Goal: Information Seeking & Learning: Learn about a topic

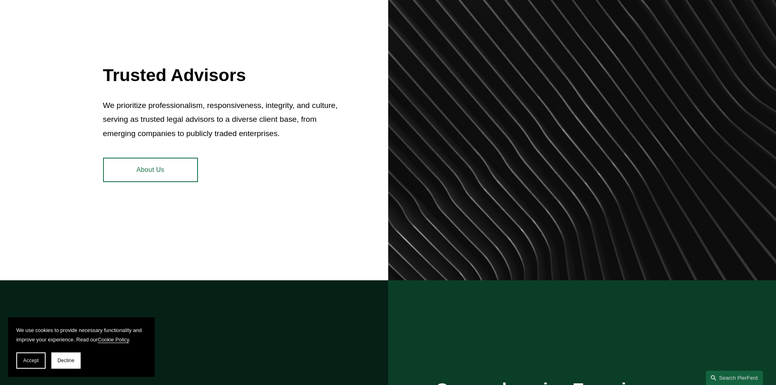
scroll to position [244, 0]
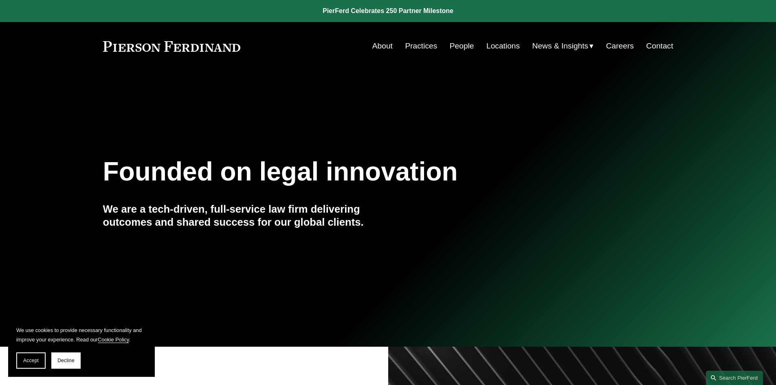
click at [503, 44] on link "Locations" at bounding box center [502, 45] width 33 height 15
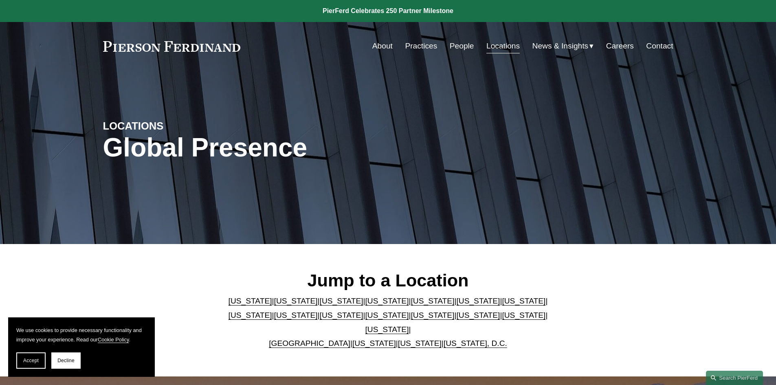
click at [285, 305] on link "[US_STATE]" at bounding box center [296, 300] width 44 height 9
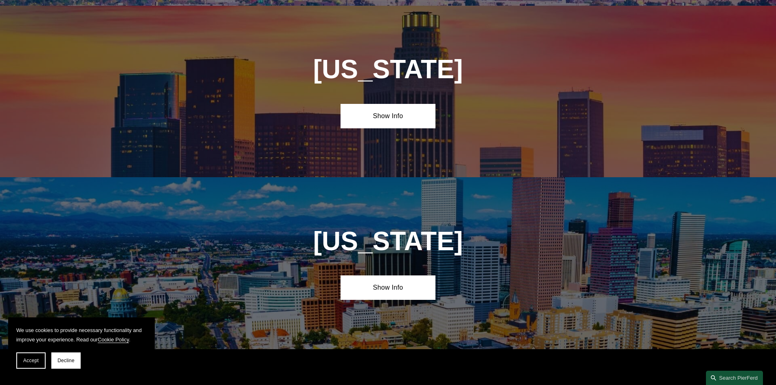
scroll to position [543, 0]
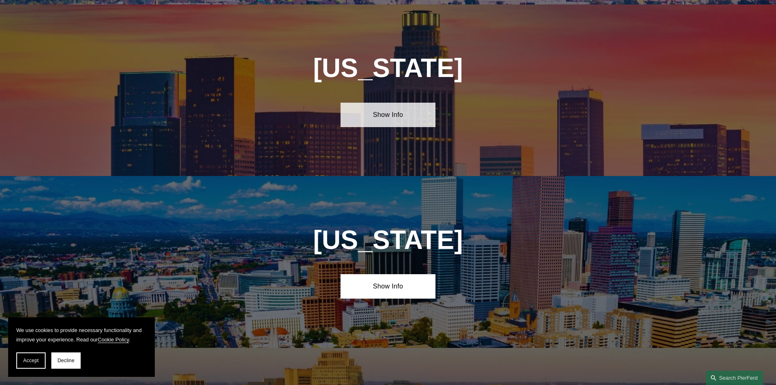
click at [390, 108] on link "Show Info" at bounding box center [387, 115] width 95 height 24
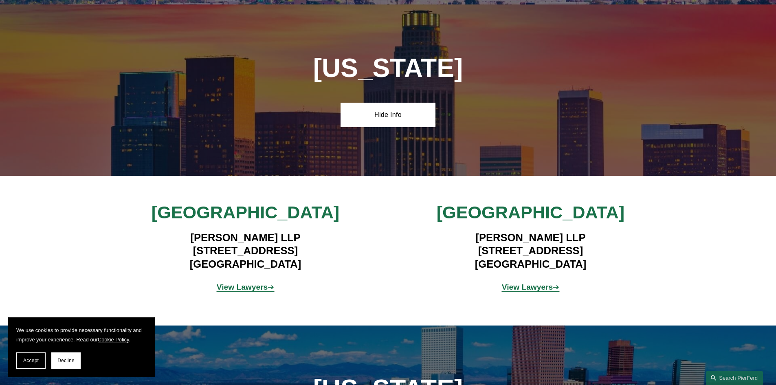
click at [237, 283] on strong "View Lawyers" at bounding box center [242, 287] width 51 height 9
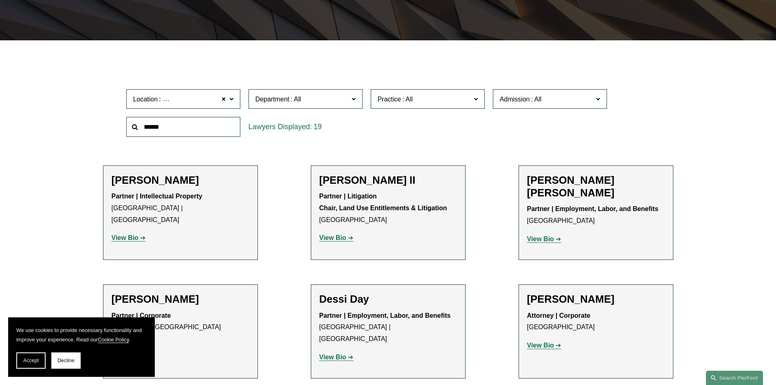
scroll to position [407, 0]
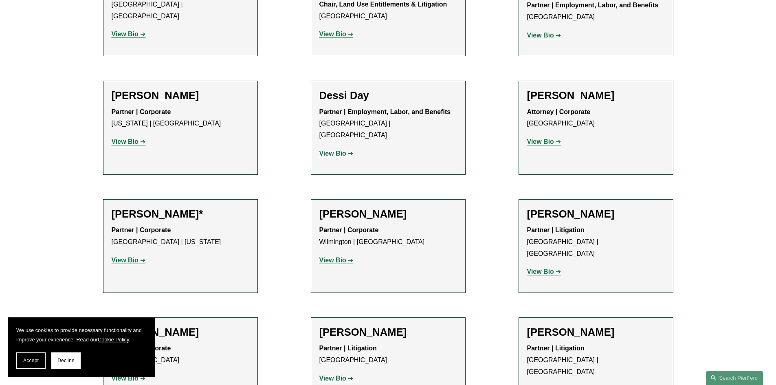
click at [334, 150] on strong "View Bio" at bounding box center [332, 153] width 27 height 7
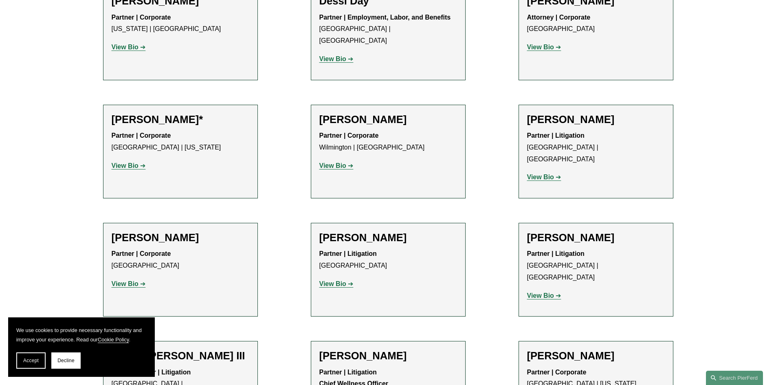
scroll to position [529, 0]
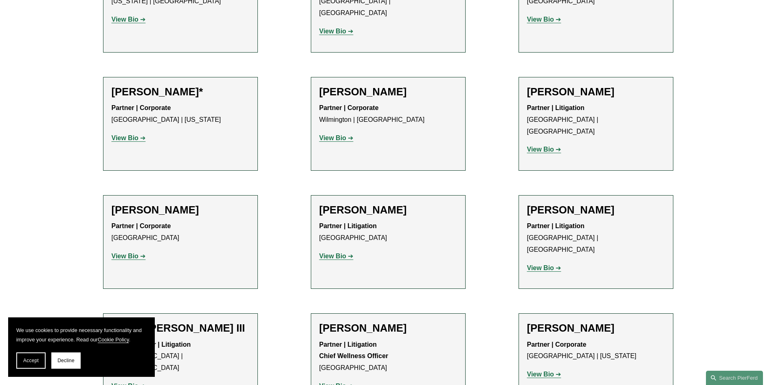
click at [551, 264] on strong "View Bio" at bounding box center [540, 267] width 27 height 7
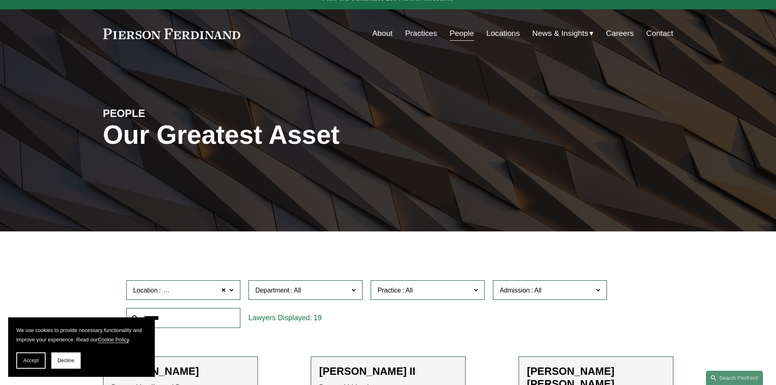
scroll to position [0, 0]
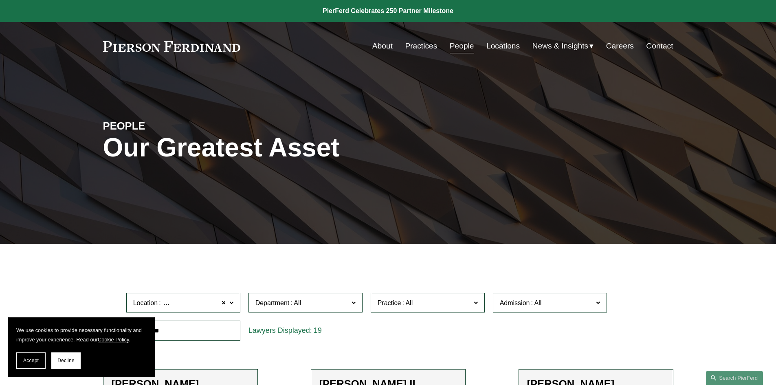
click at [378, 47] on link "About" at bounding box center [382, 45] width 20 height 15
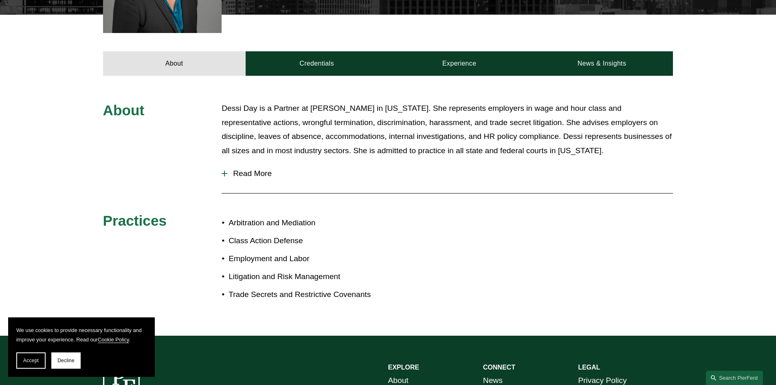
scroll to position [326, 0]
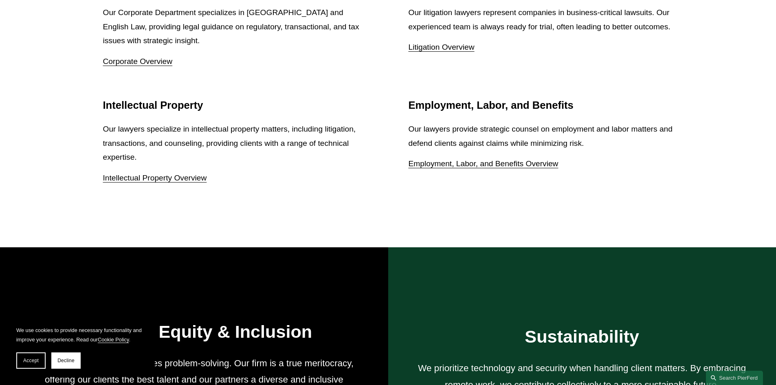
scroll to position [1042, 0]
